Goal: Go to known website: Access a specific website the user already knows

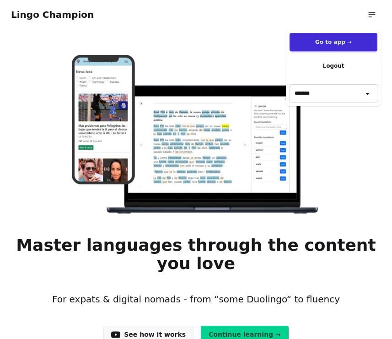
click at [368, 22] on div "Login Register Go to app ➝ Logout ******* ******* *******" at bounding box center [372, 14] width 18 height 18
click at [345, 44] on link "Go to app ➝" at bounding box center [334, 42] width 88 height 18
